Goal: Find specific page/section: Find specific page/section

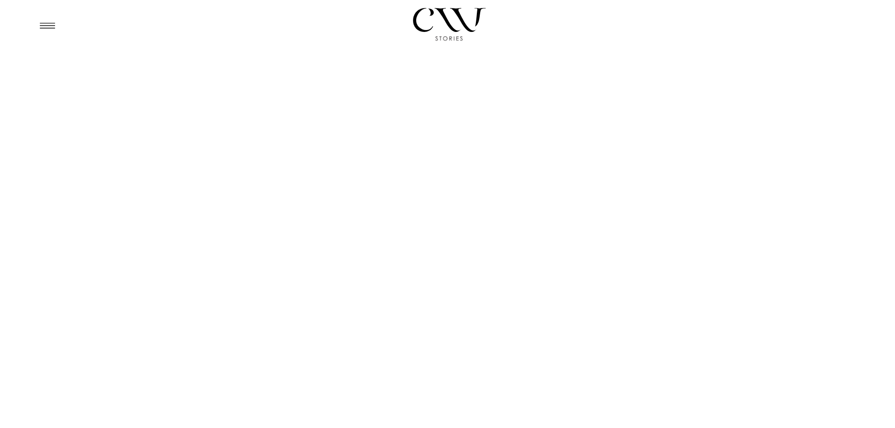
click at [52, 23] on icon at bounding box center [46, 26] width 15 height 6
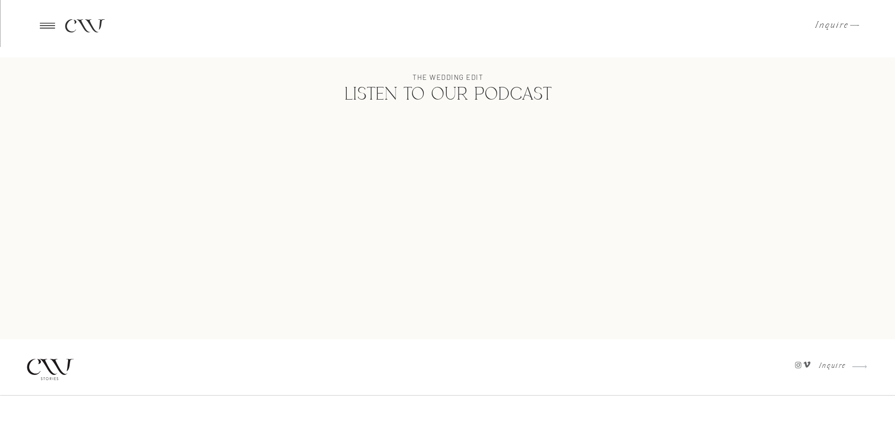
scroll to position [1199, 0]
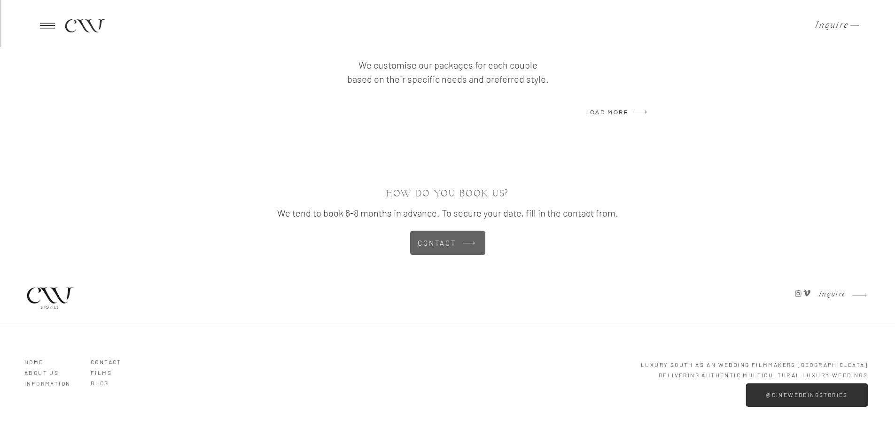
scroll to position [2673, 0]
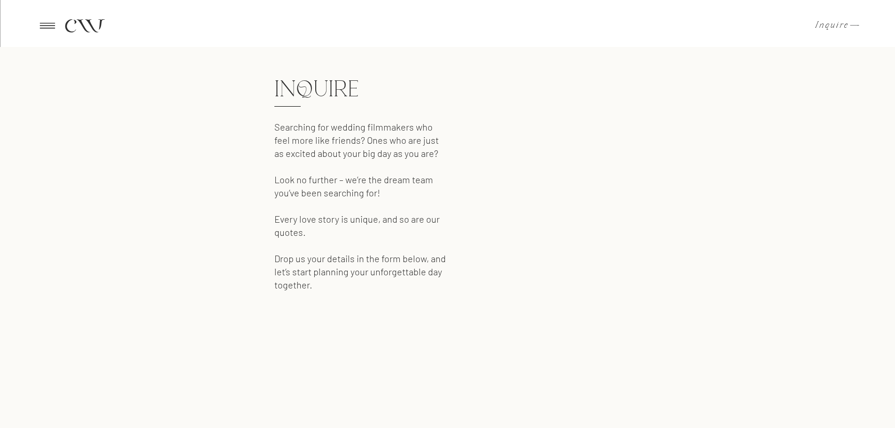
scroll to position [148, 0]
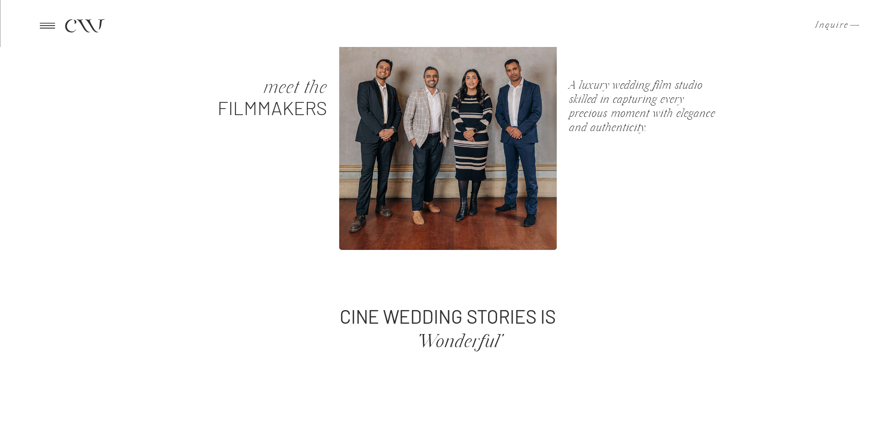
scroll to position [47, 0]
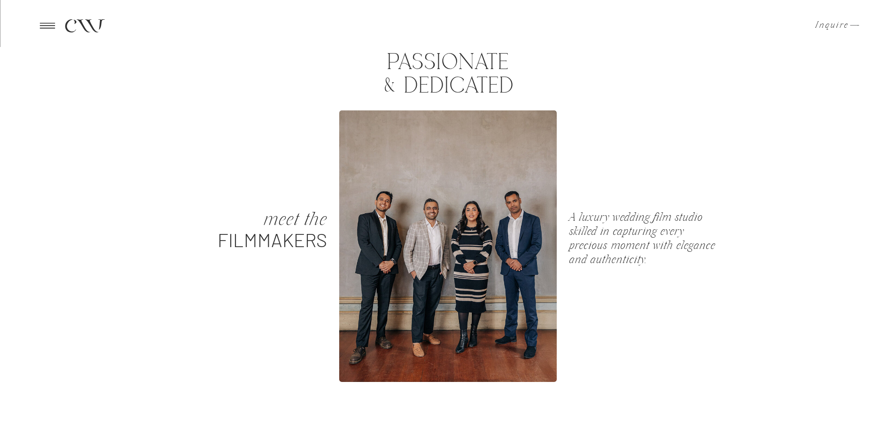
click at [452, 218] on div at bounding box center [448, 246] width 218 height 272
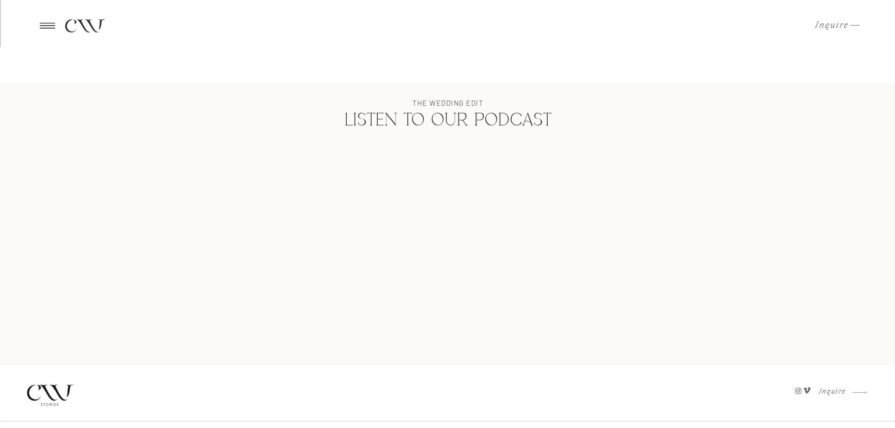
scroll to position [1199, 0]
